Goal: Task Accomplishment & Management: Manage account settings

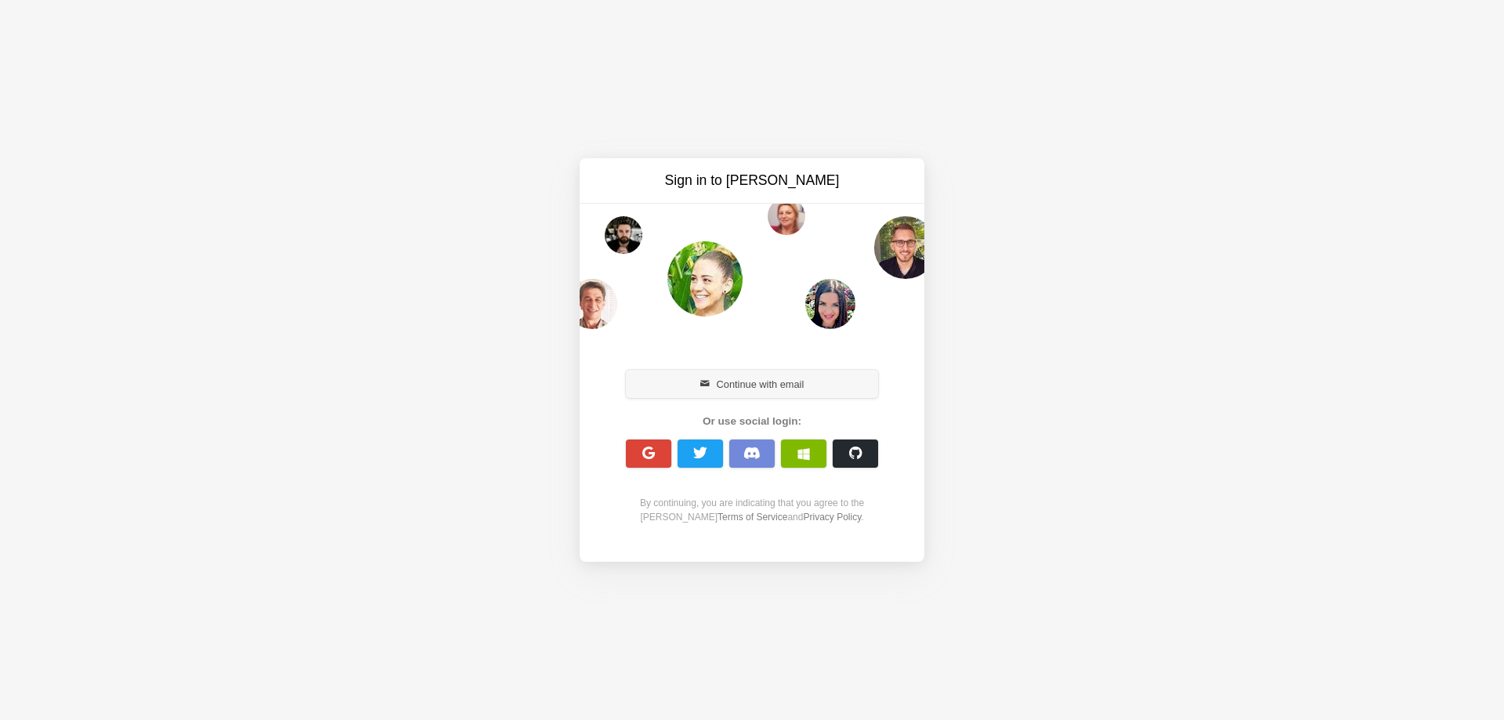
click at [757, 388] on button "Continue with email" at bounding box center [752, 384] width 252 height 28
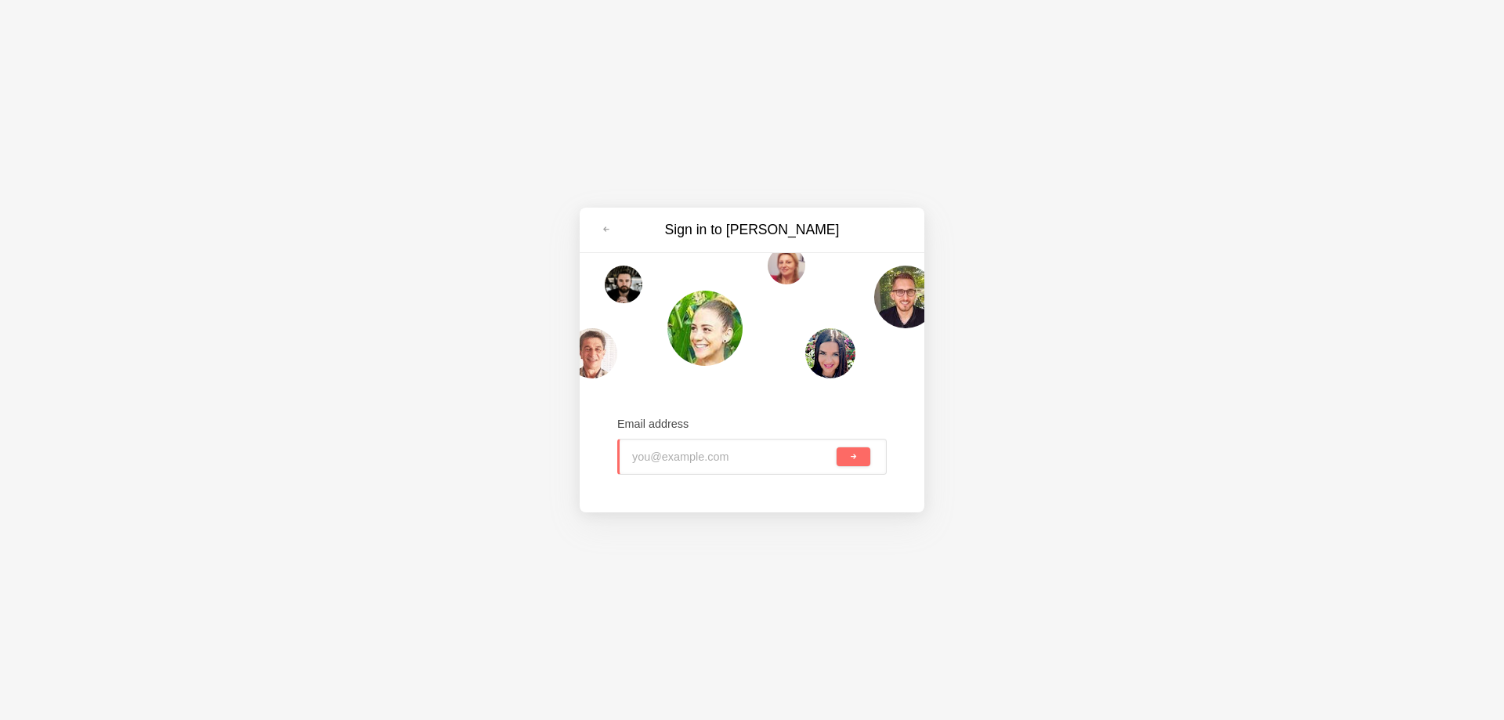
click at [711, 460] on input "email" at bounding box center [732, 456] width 201 height 34
type input "[EMAIL_ADDRESS][DOMAIN_NAME]"
click at [836, 447] on button "submit" at bounding box center [853, 456] width 34 height 19
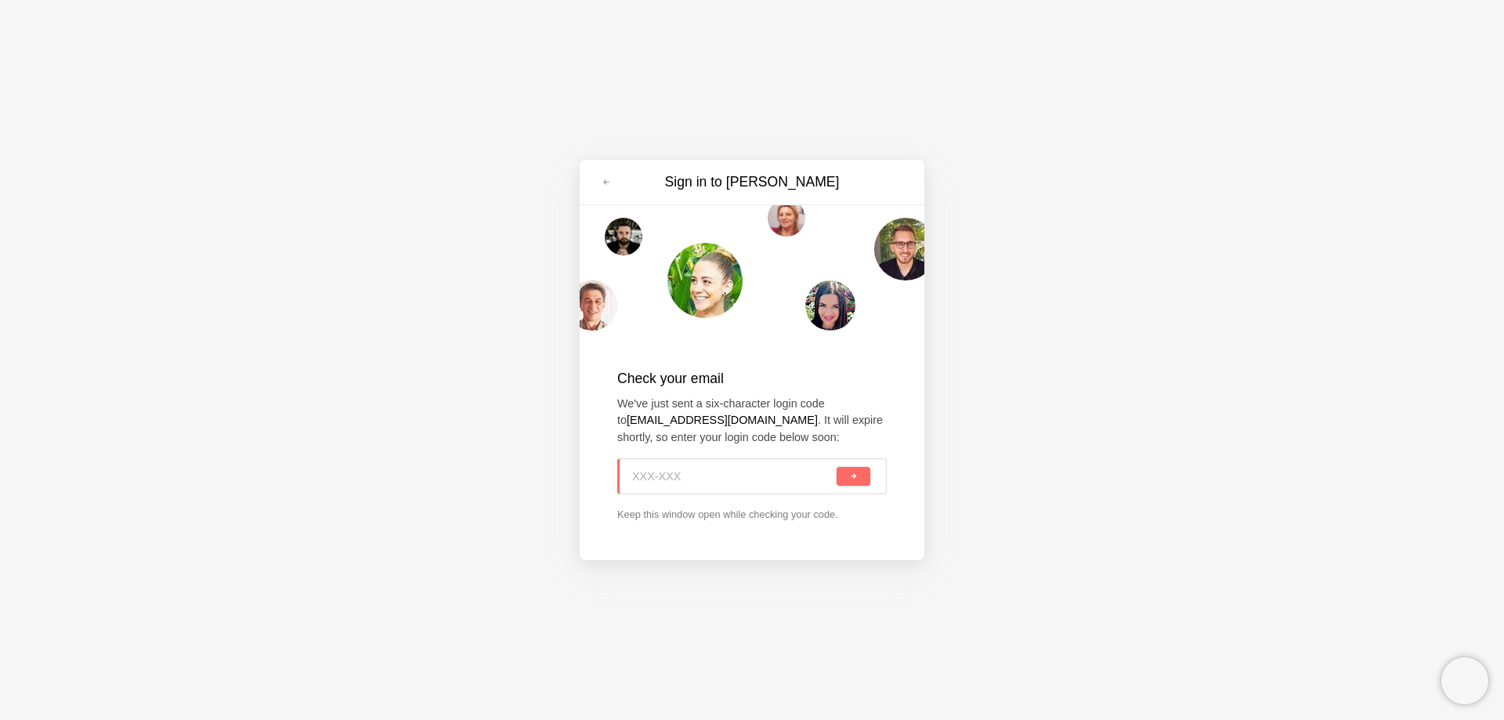
paste input "2RW-WHL"
type input "2RW-WHL"
click at [860, 480] on button "submit" at bounding box center [853, 476] width 34 height 19
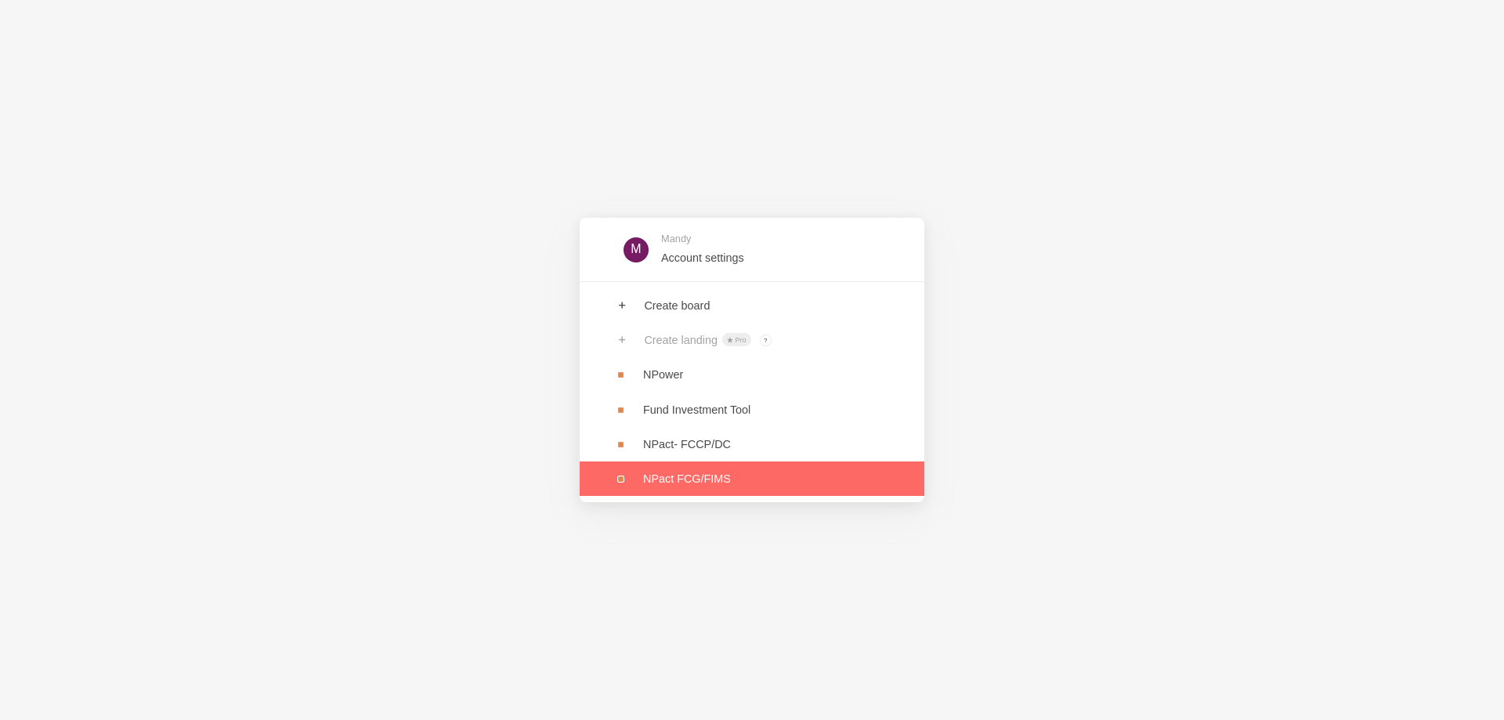
click at [680, 486] on link at bounding box center [752, 478] width 345 height 34
